Goal: Check status: Check status

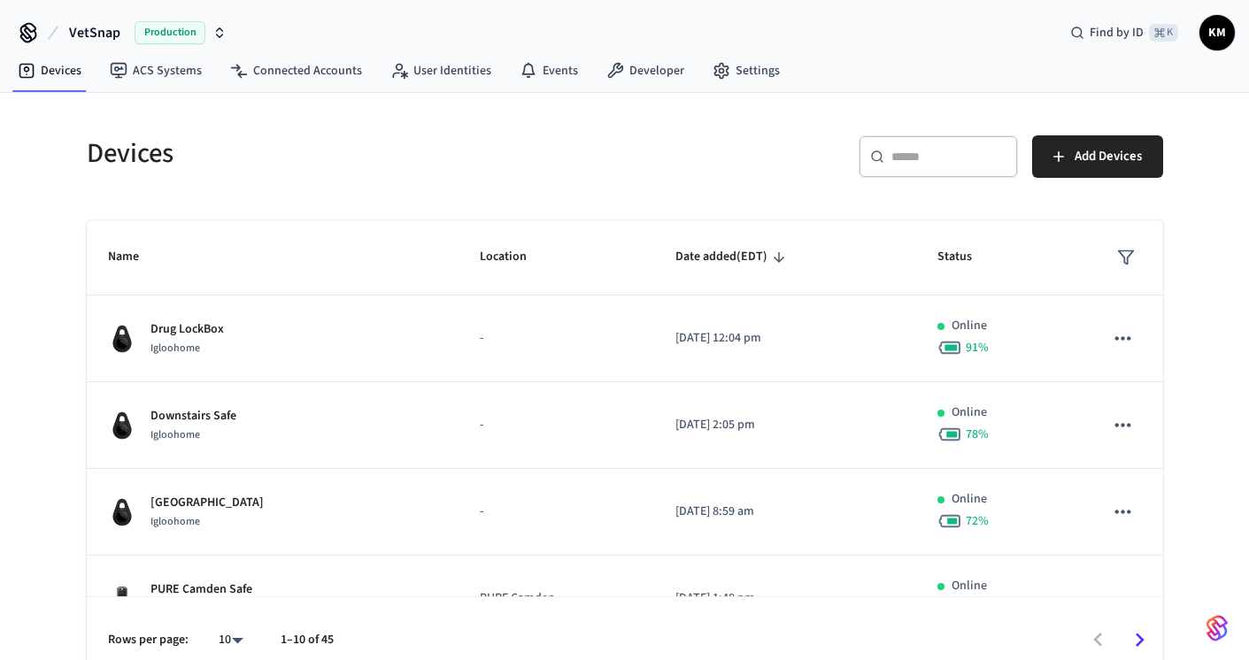
click at [912, 161] on input "text" at bounding box center [948, 157] width 115 height 18
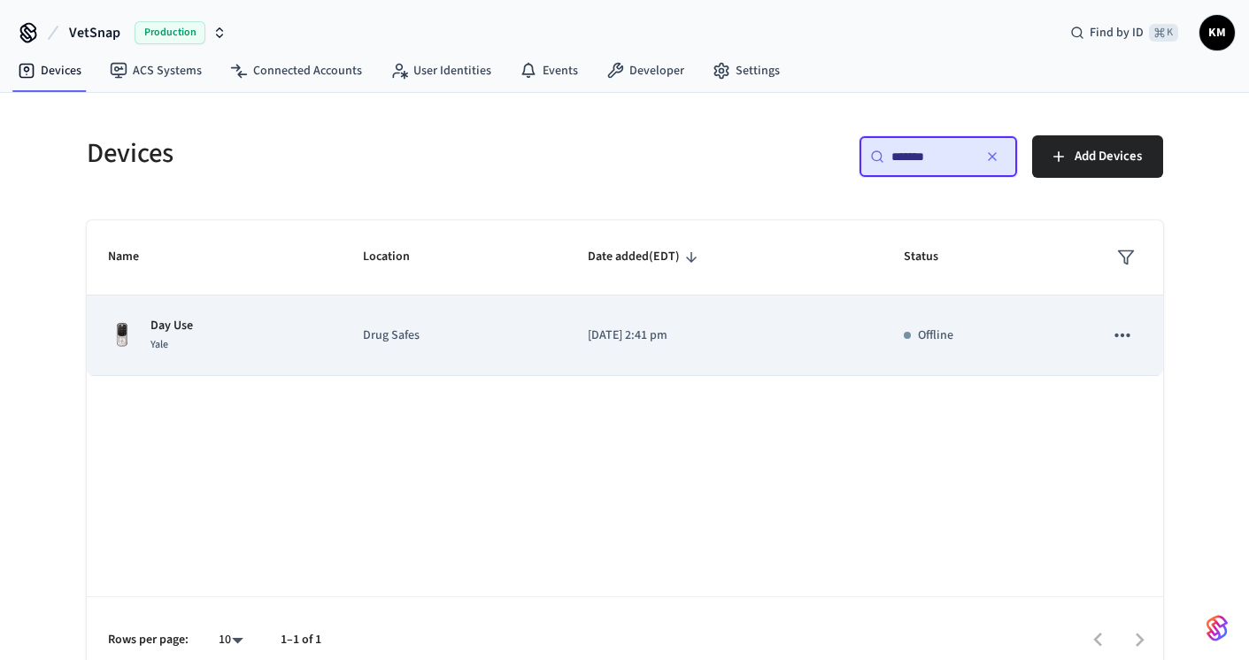
type input "*******"
click at [315, 334] on div "Day Use [GEOGRAPHIC_DATA]" at bounding box center [214, 335] width 212 height 37
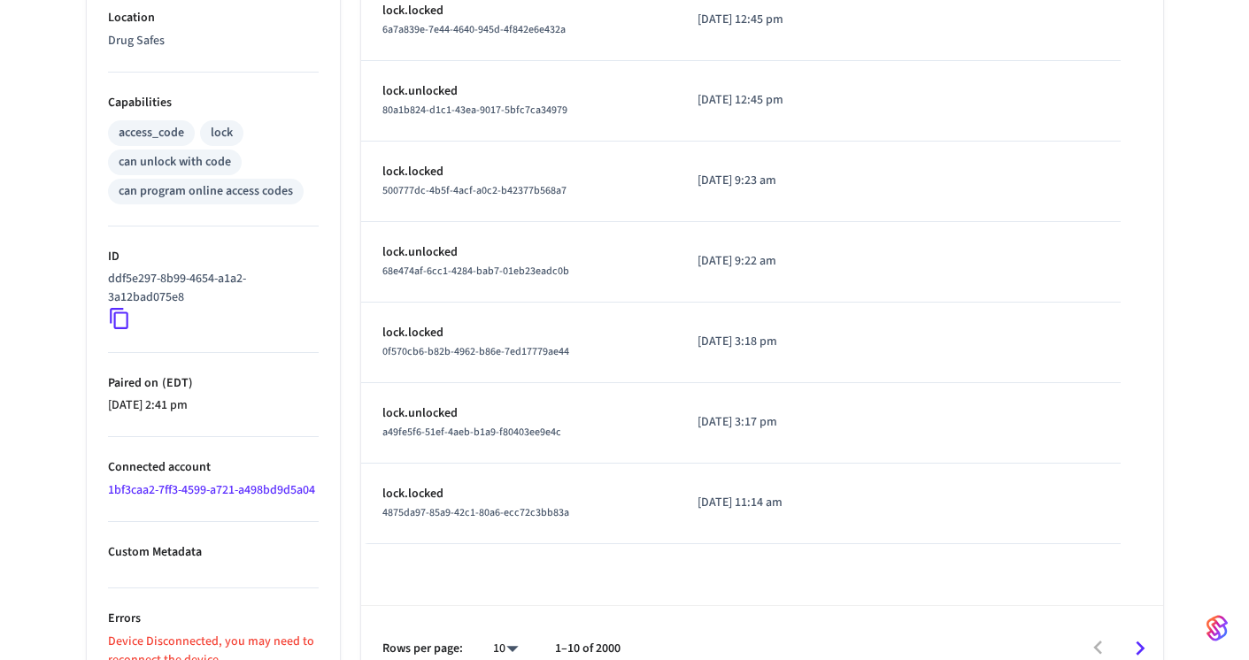
scroll to position [679, 0]
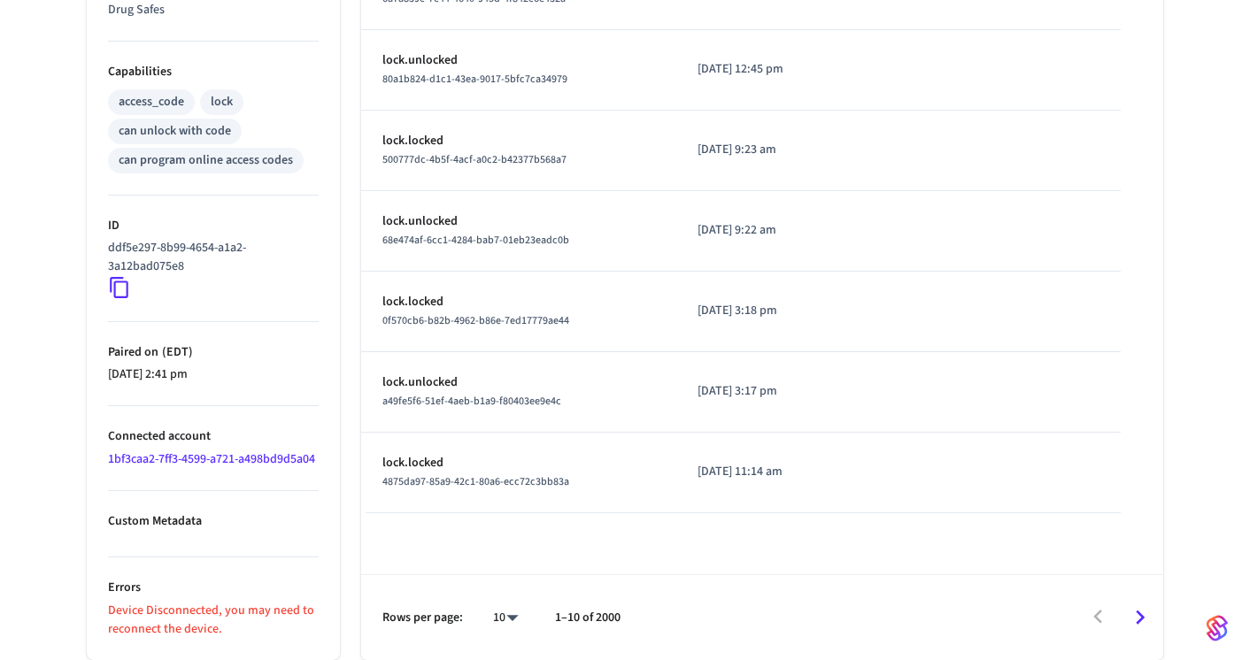
click at [149, 454] on link "1bf3caa2-7ff3-4599-a721-a498bd9d5a04" at bounding box center [211, 459] width 207 height 18
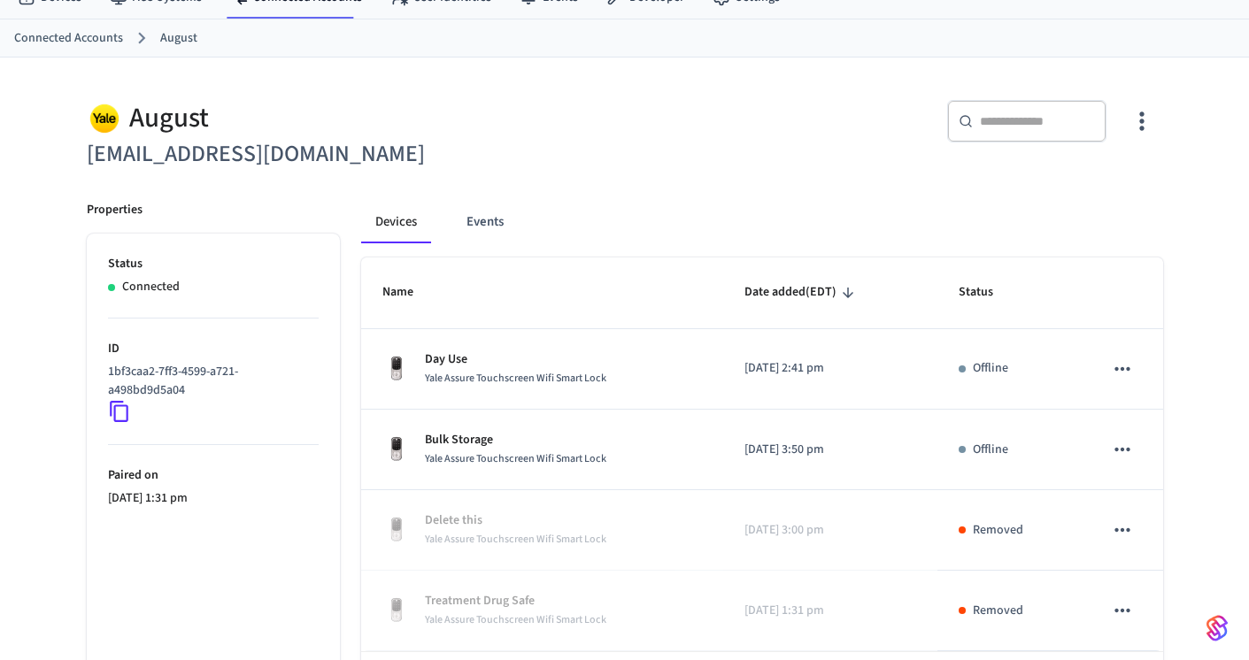
scroll to position [150, 0]
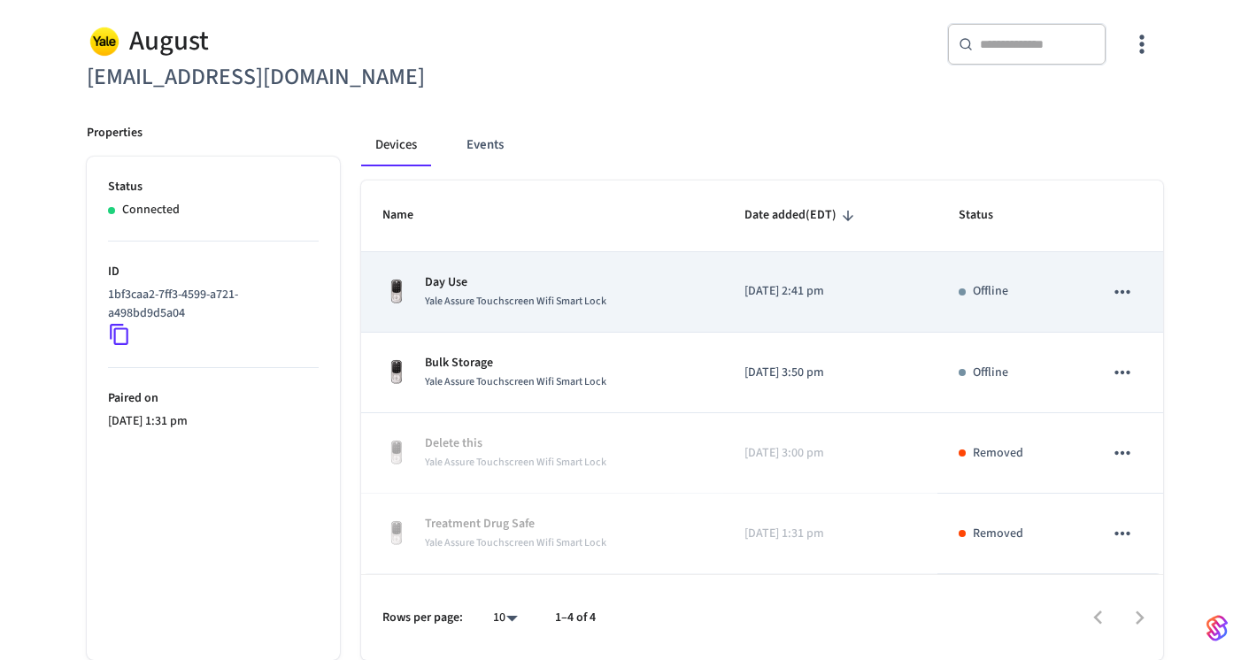
click at [697, 305] on div "Day Use Yale Assure Touchscreen Wifi Smart Lock" at bounding box center [541, 291] width 319 height 37
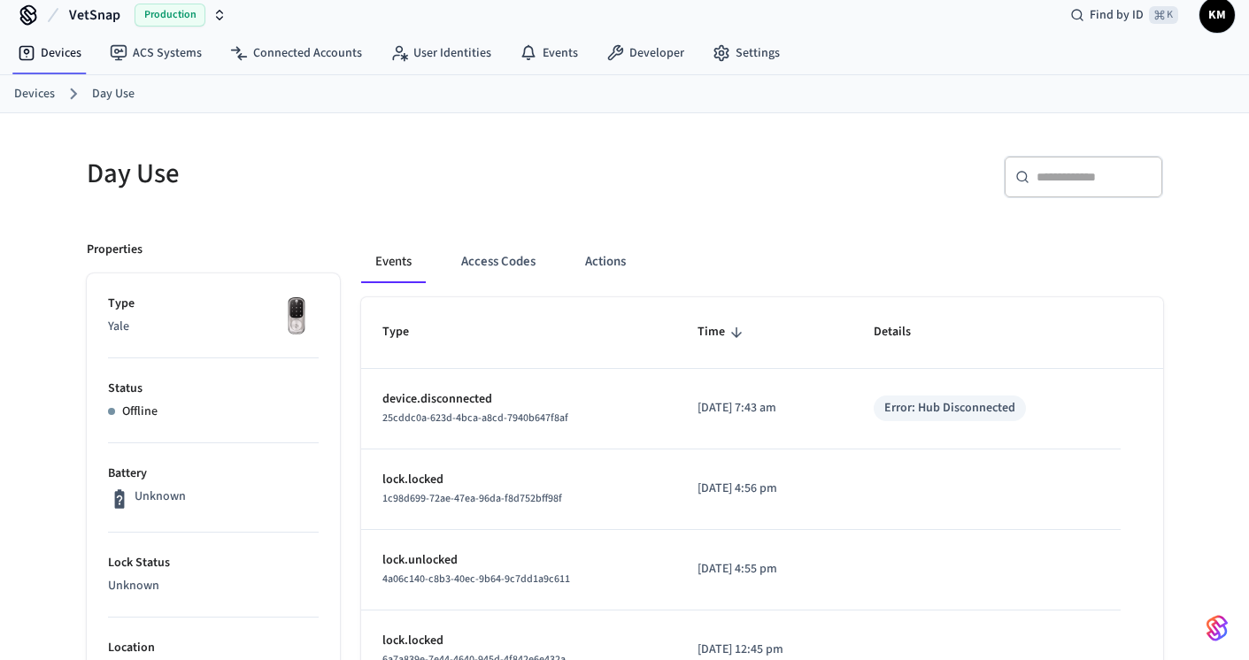
scroll to position [36, 0]
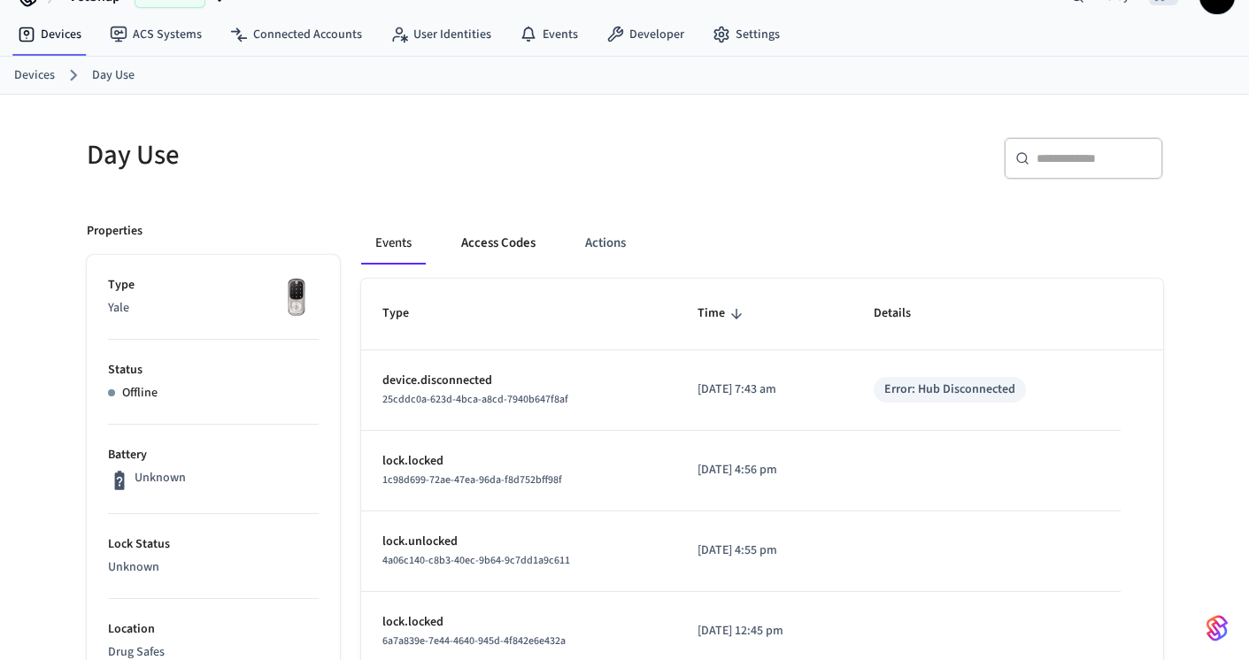
click at [494, 244] on button "Access Codes" at bounding box center [498, 243] width 103 height 42
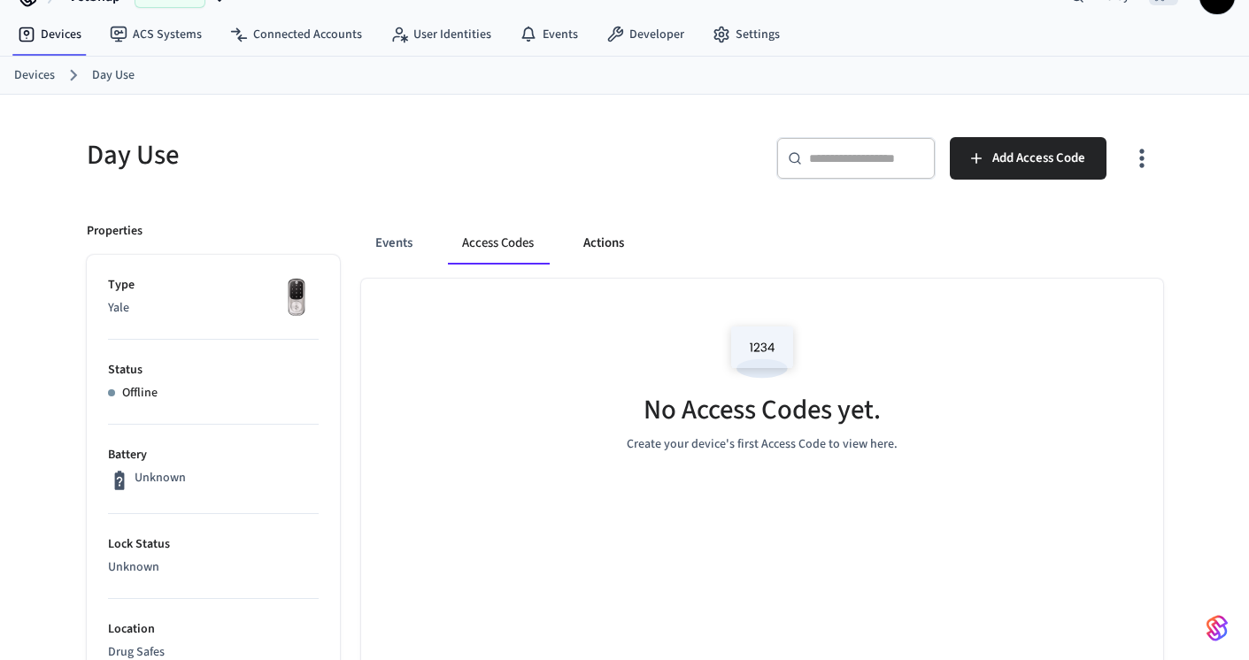
click at [620, 250] on button "Actions" at bounding box center [603, 243] width 69 height 42
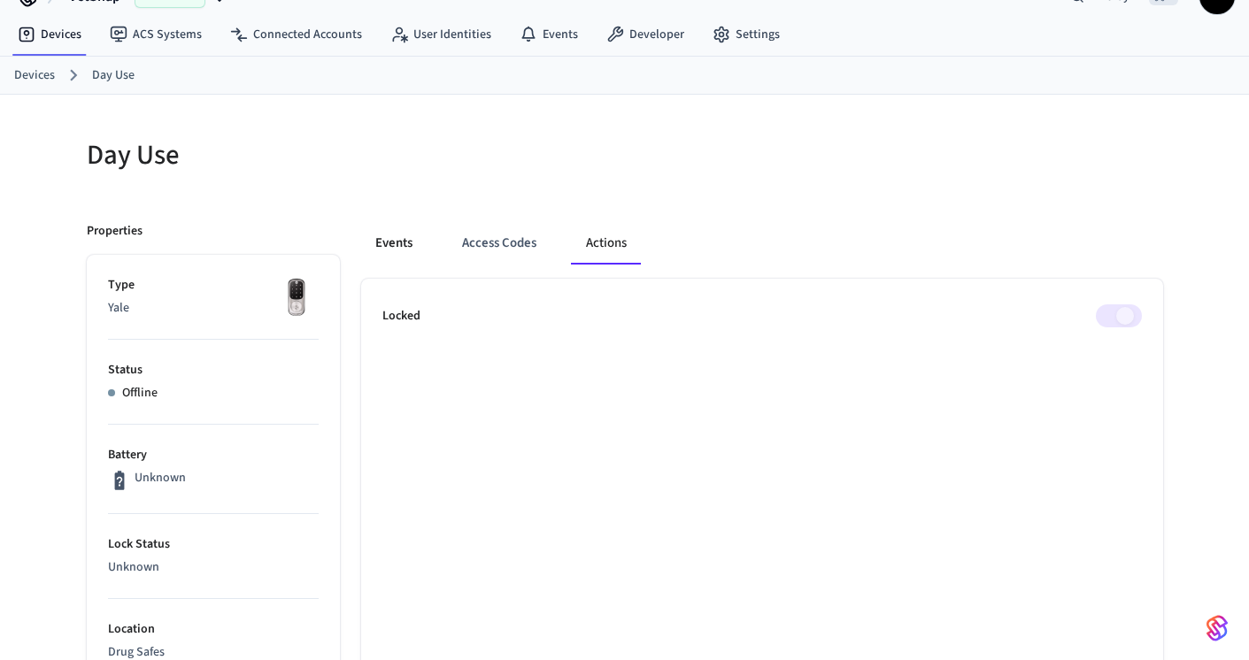
click at [405, 240] on button "Events" at bounding box center [393, 243] width 65 height 42
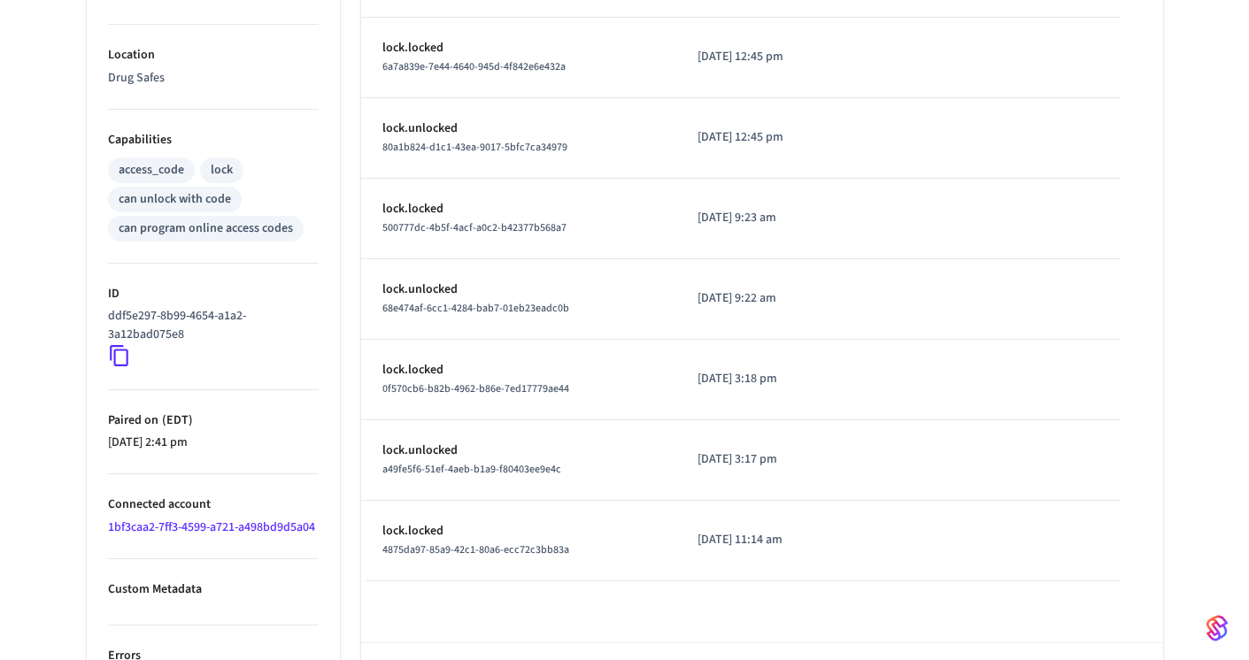
scroll to position [612, 0]
click at [169, 526] on link "1bf3caa2-7ff3-4599-a721-a498bd9d5a04" at bounding box center [211, 527] width 207 height 18
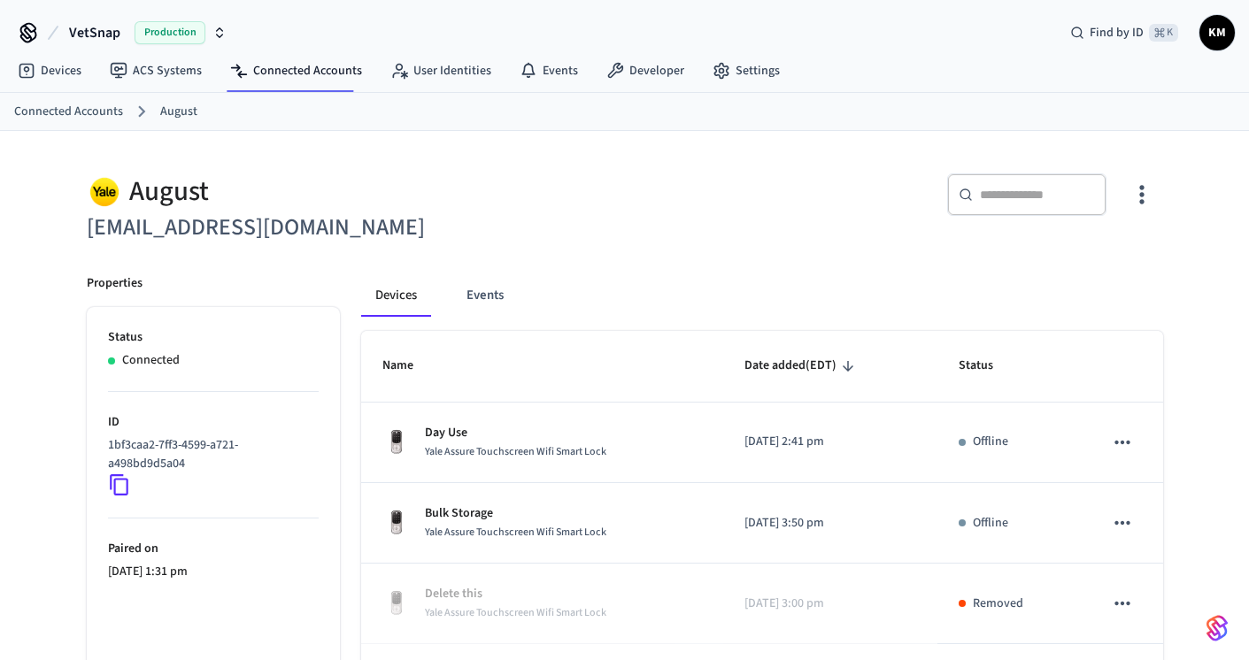
click at [1147, 193] on icon "button" at bounding box center [1141, 194] width 27 height 27
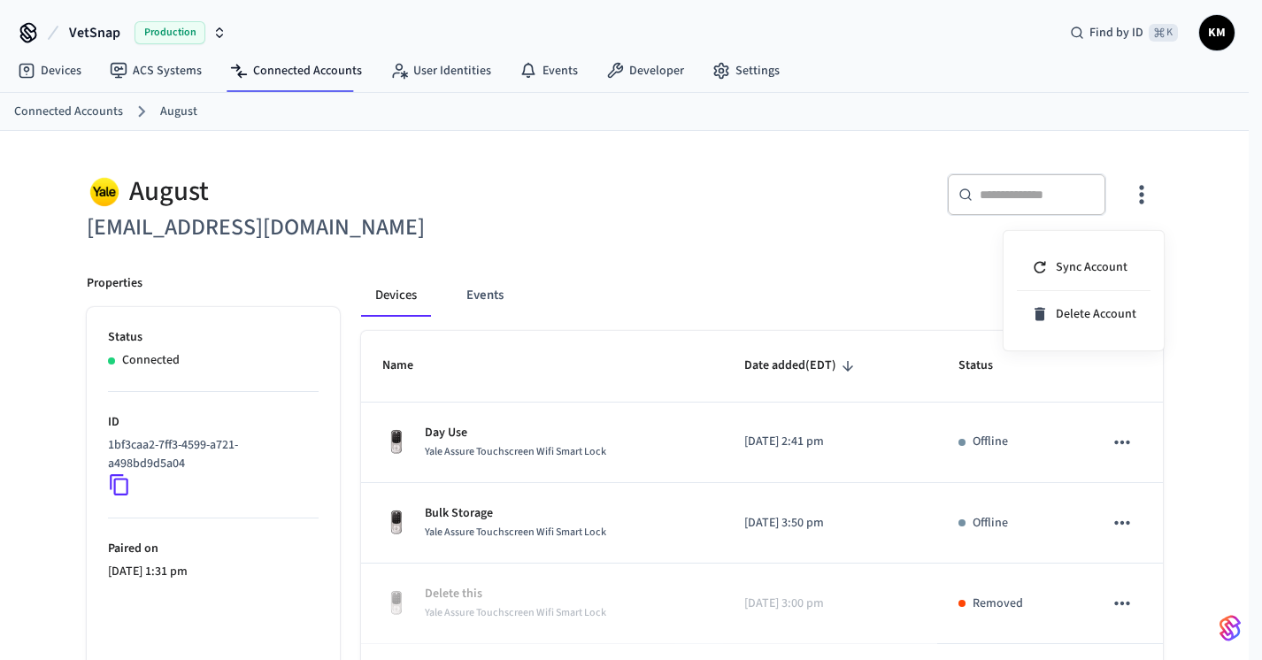
click at [670, 261] on div at bounding box center [631, 330] width 1262 height 660
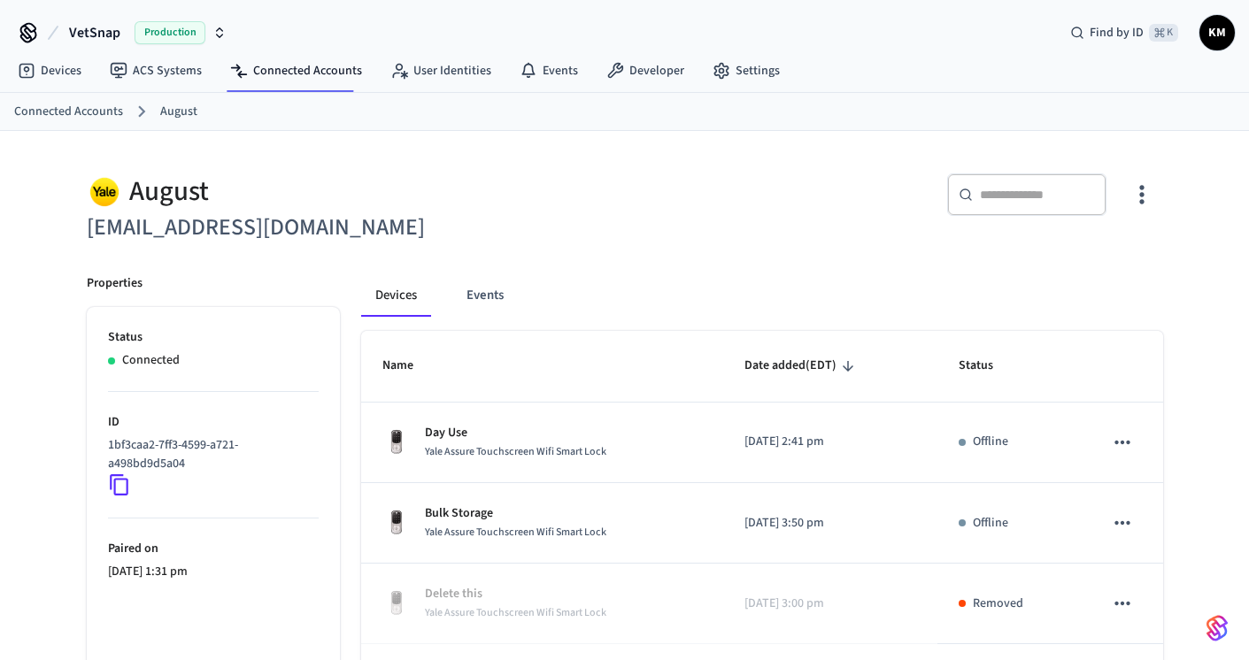
click at [1140, 188] on icon "button" at bounding box center [1141, 195] width 4 height 19
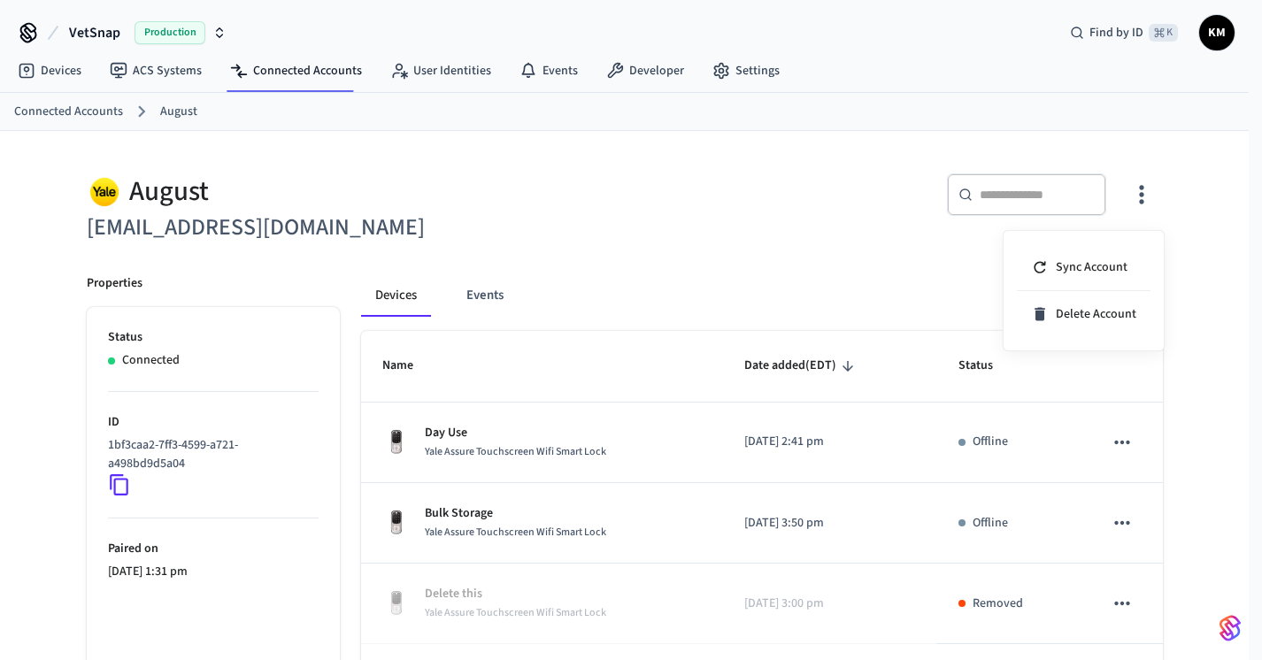
click at [635, 226] on div at bounding box center [631, 330] width 1262 height 660
